Goal: Understand process/instructions

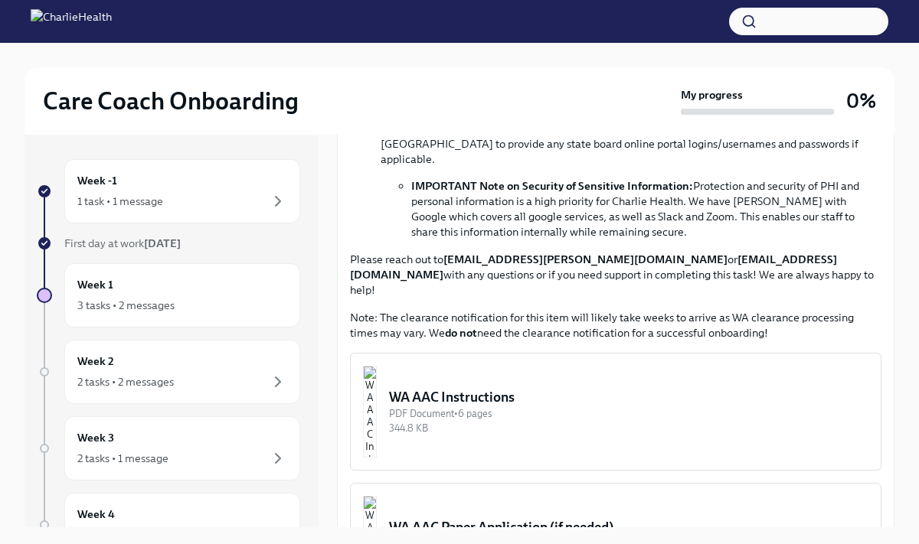
scroll to position [651, 0]
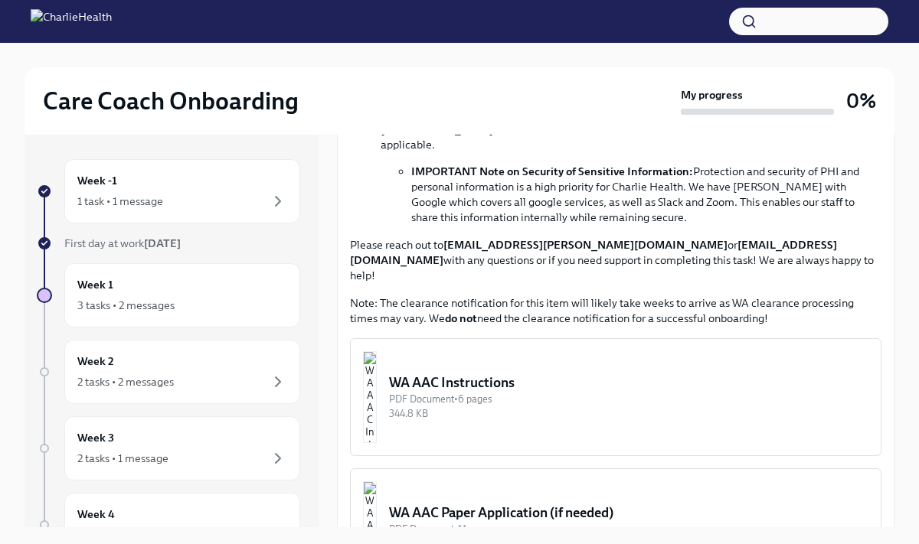
click at [532, 374] on div "WA AAC Instructions" at bounding box center [628, 383] width 479 height 18
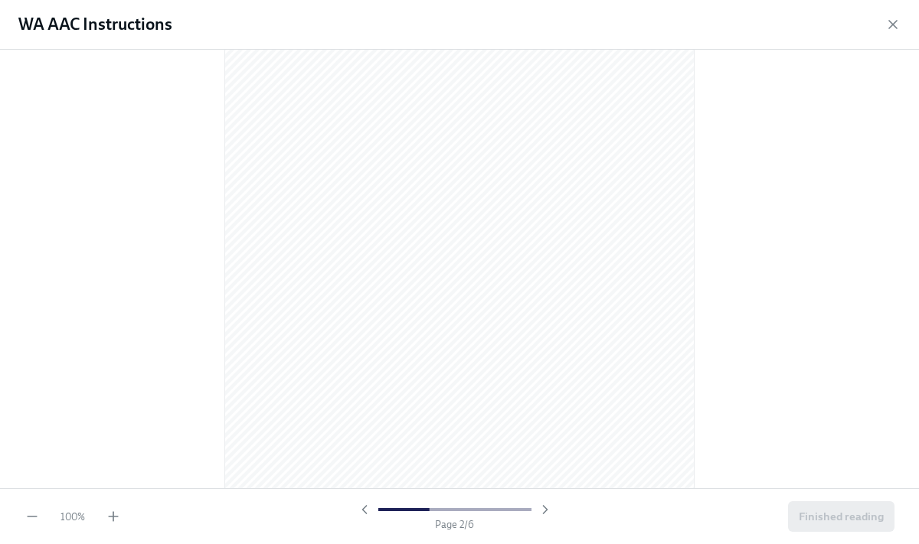
scroll to position [701, 0]
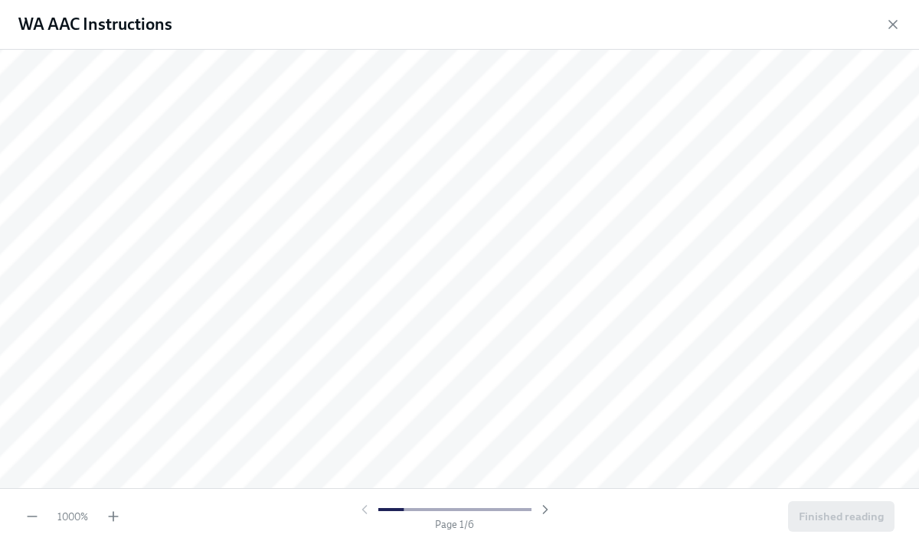
click at [363, 511] on div at bounding box center [455, 509] width 196 height 15
click at [364, 508] on div at bounding box center [455, 509] width 196 height 15
click at [32, 519] on icon "button" at bounding box center [31, 516] width 15 height 15
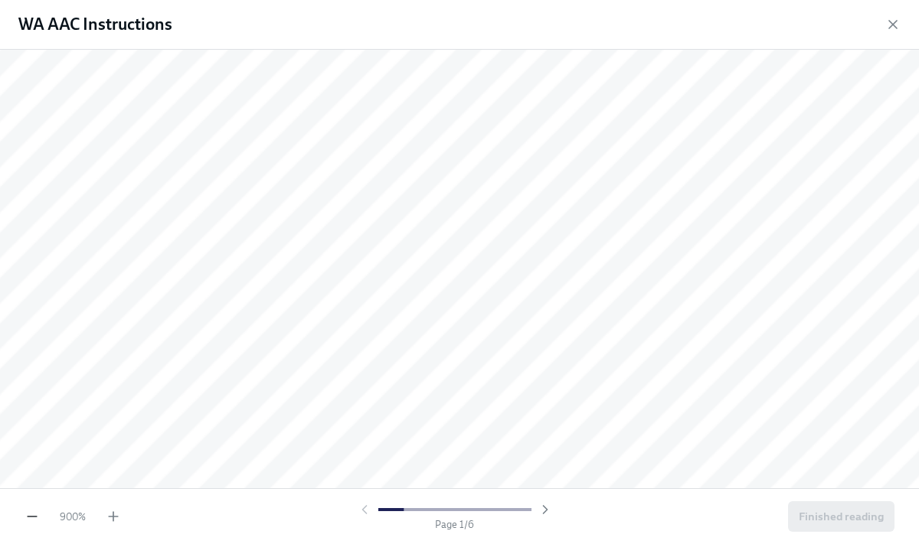
click at [32, 519] on icon "button" at bounding box center [31, 516] width 15 height 15
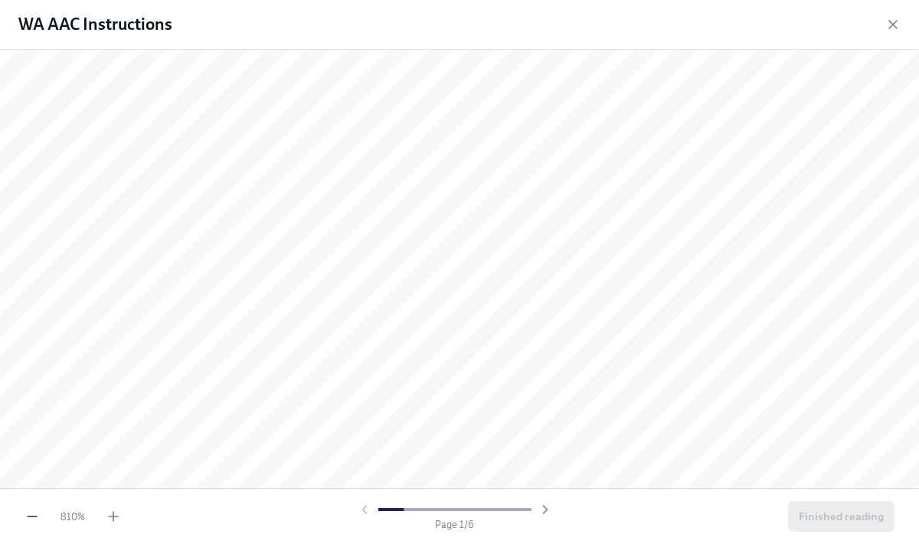
click at [32, 519] on icon "button" at bounding box center [31, 516] width 15 height 15
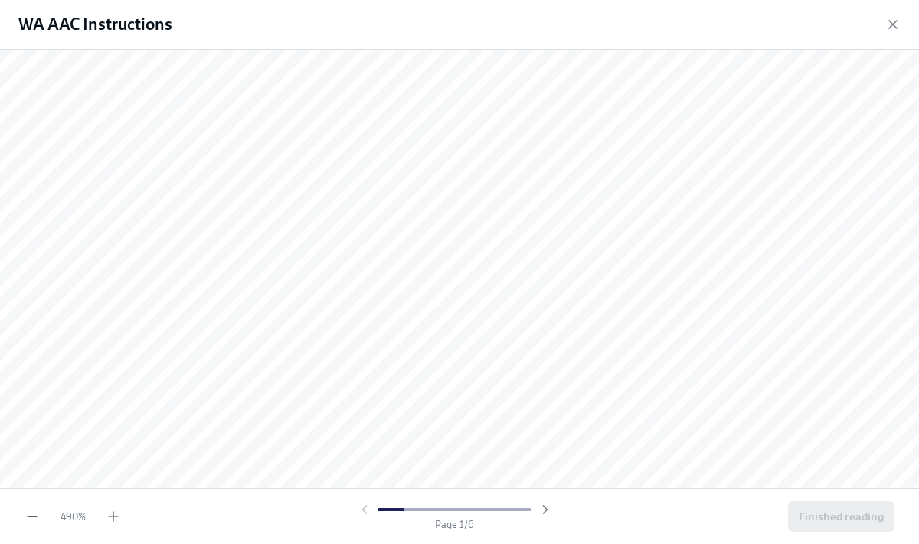
click at [32, 519] on icon "button" at bounding box center [31, 516] width 15 height 15
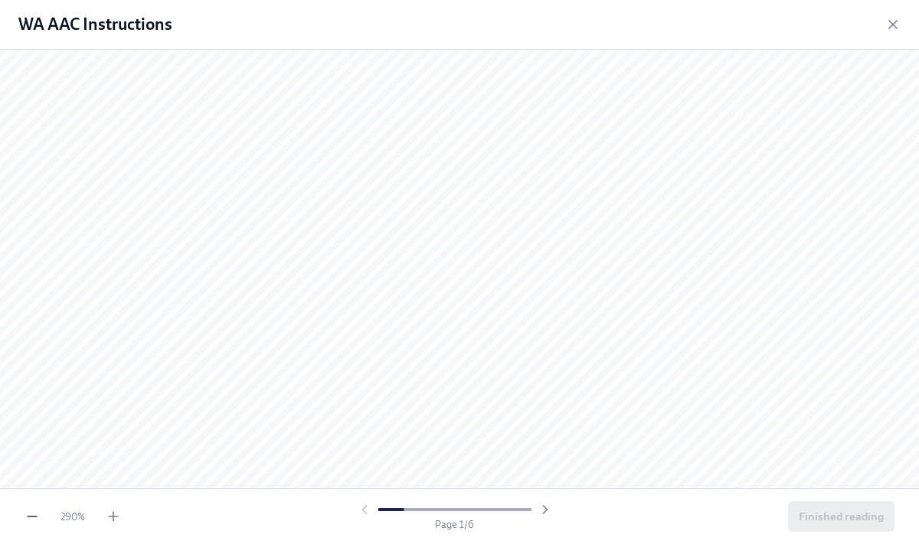
click at [25, 519] on icon "button" at bounding box center [31, 516] width 15 height 15
